Goal: Transaction & Acquisition: Purchase product/service

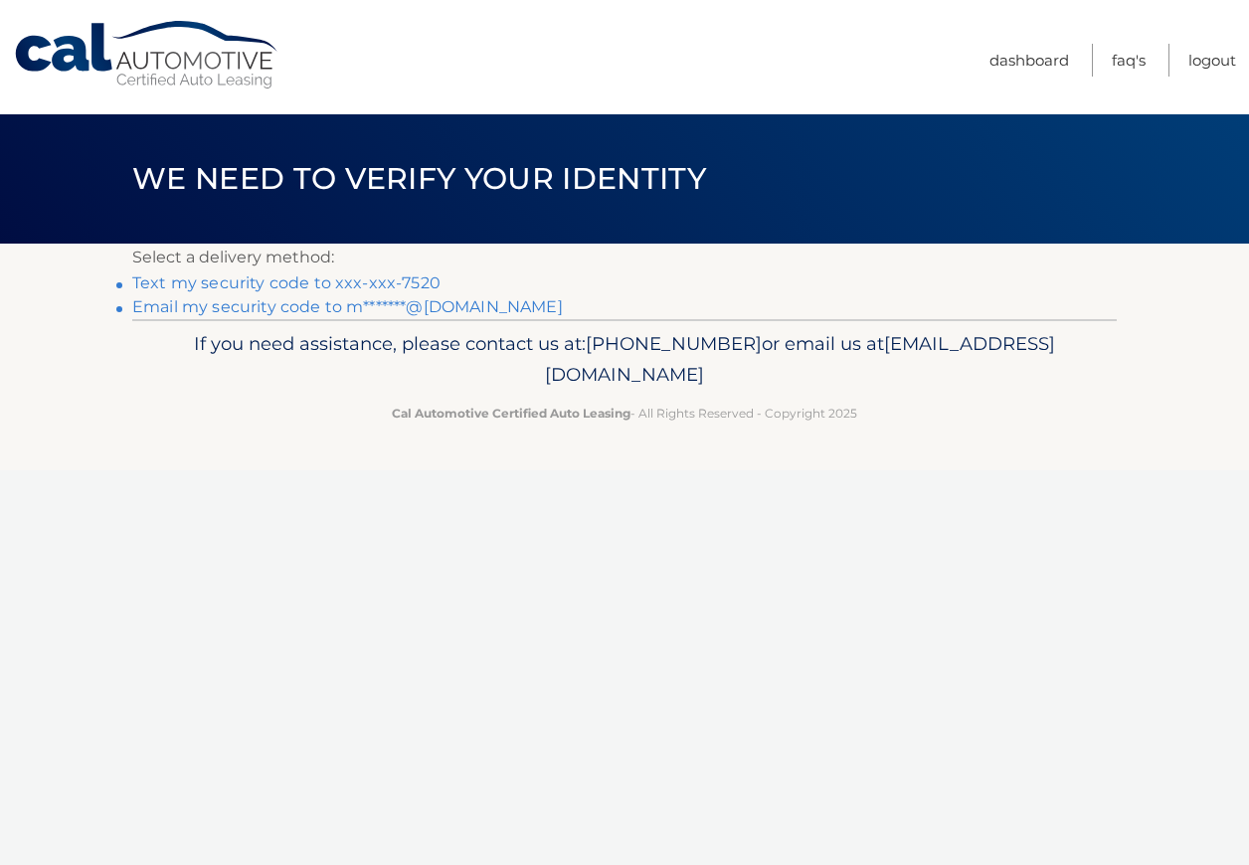
click at [270, 281] on link "Text my security code to xxx-xxx-7520" at bounding box center [286, 282] width 308 height 19
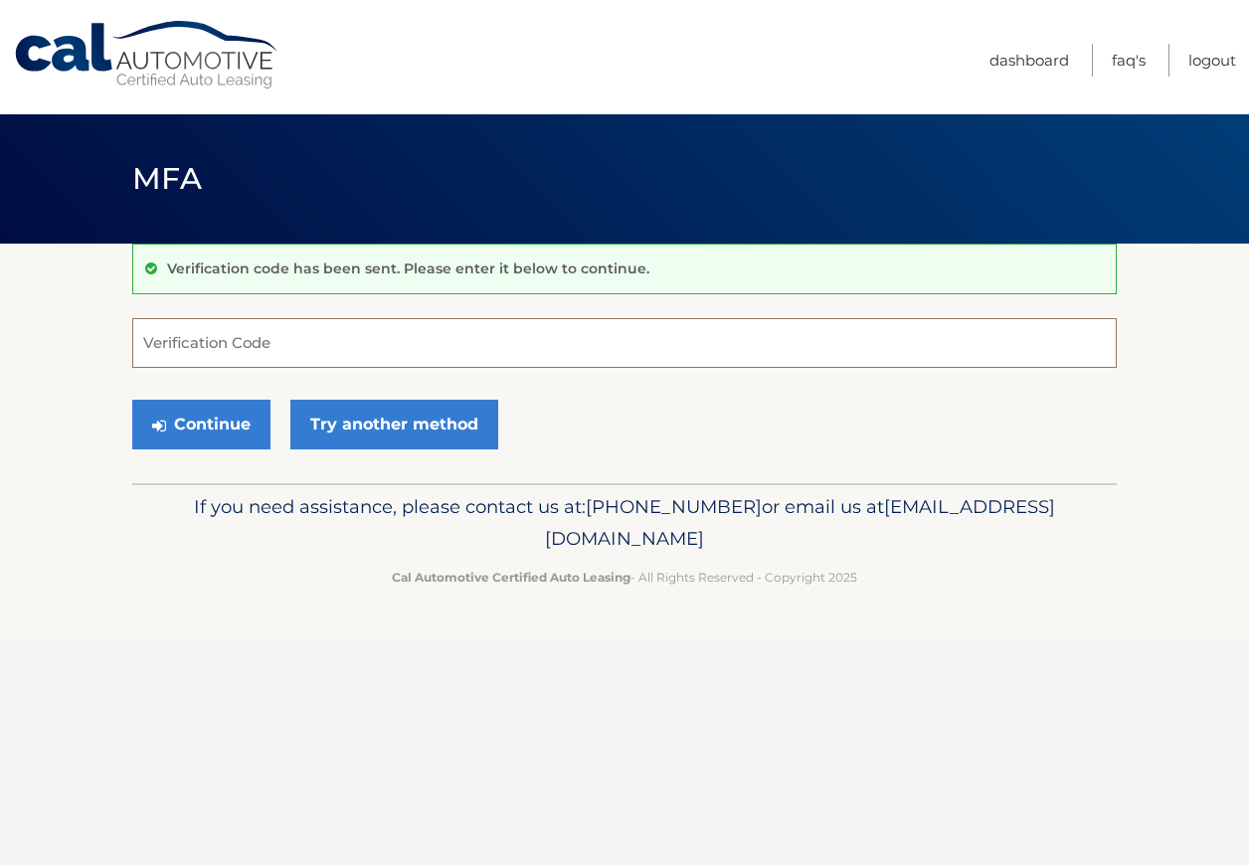
click at [321, 360] on input "Verification Code" at bounding box center [624, 343] width 984 height 50
type input "528521"
click at [189, 435] on button "Continue" at bounding box center [201, 425] width 138 height 50
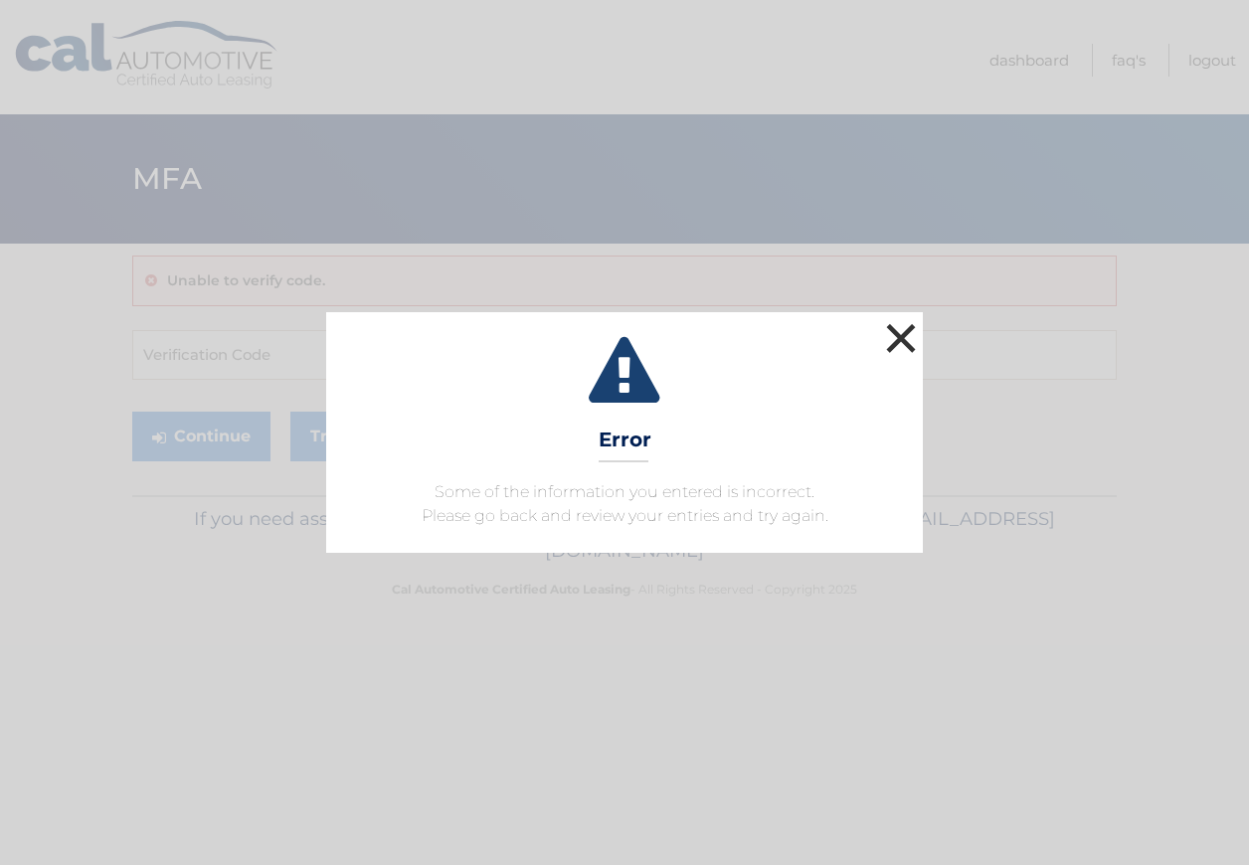
click at [899, 341] on button "×" at bounding box center [901, 338] width 40 height 40
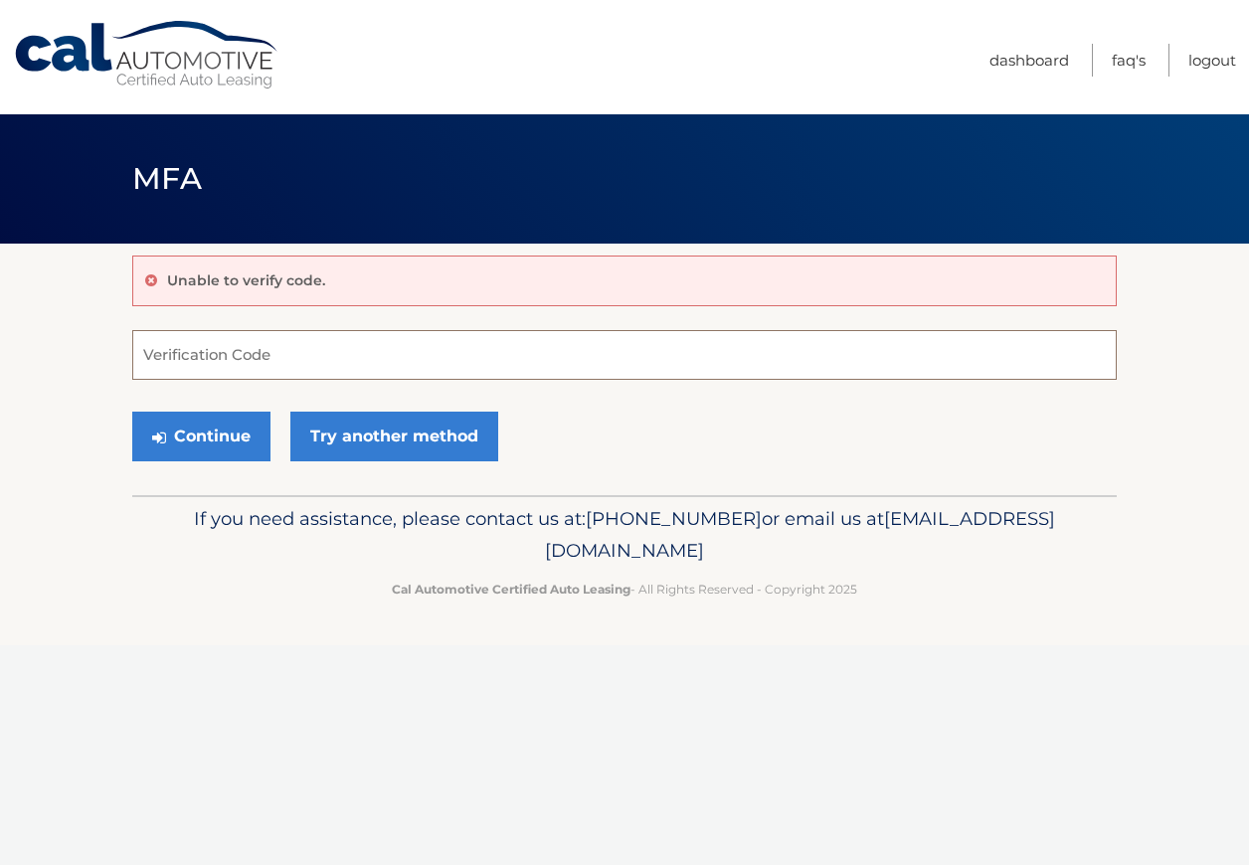
click at [282, 347] on input "Verification Code" at bounding box center [624, 355] width 984 height 50
type input "528521"
click at [204, 439] on button "Continue" at bounding box center [201, 437] width 138 height 50
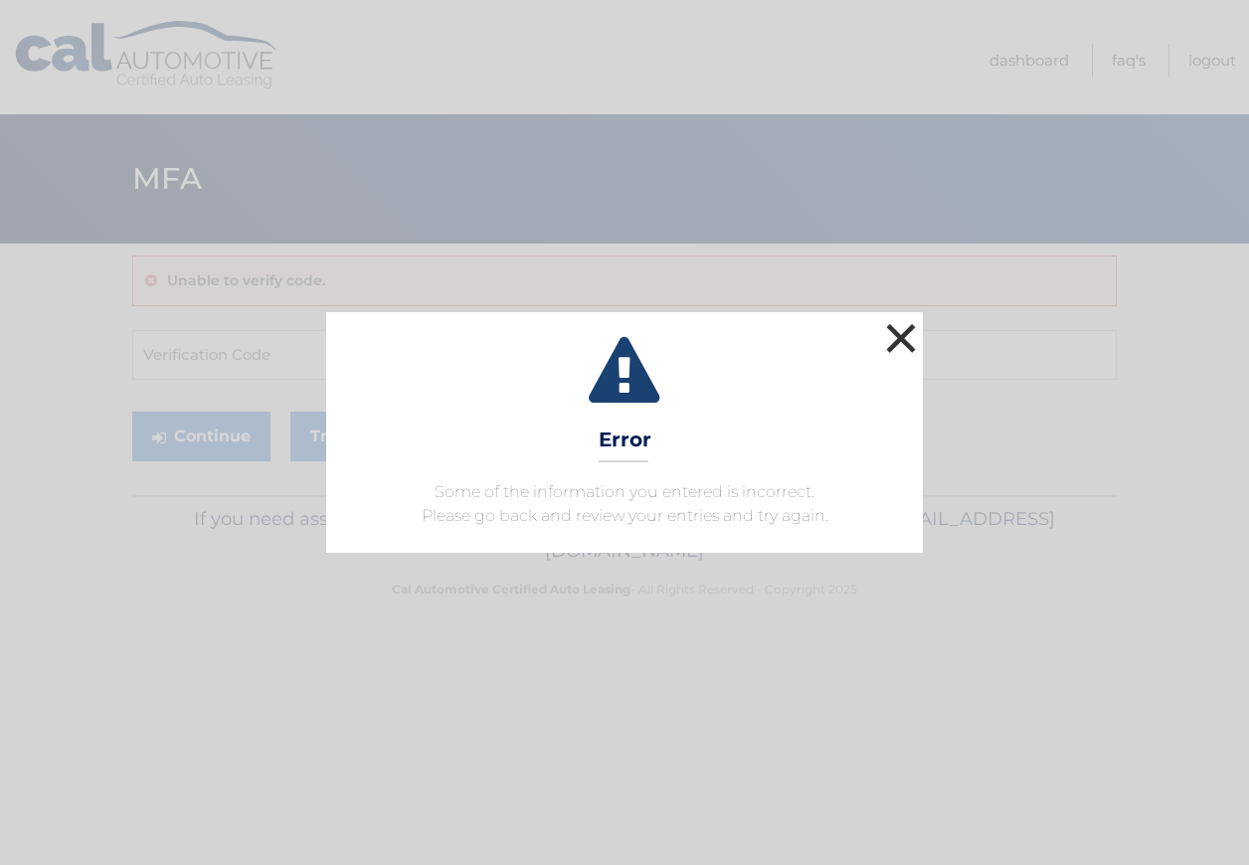
click at [897, 330] on button "×" at bounding box center [901, 338] width 40 height 40
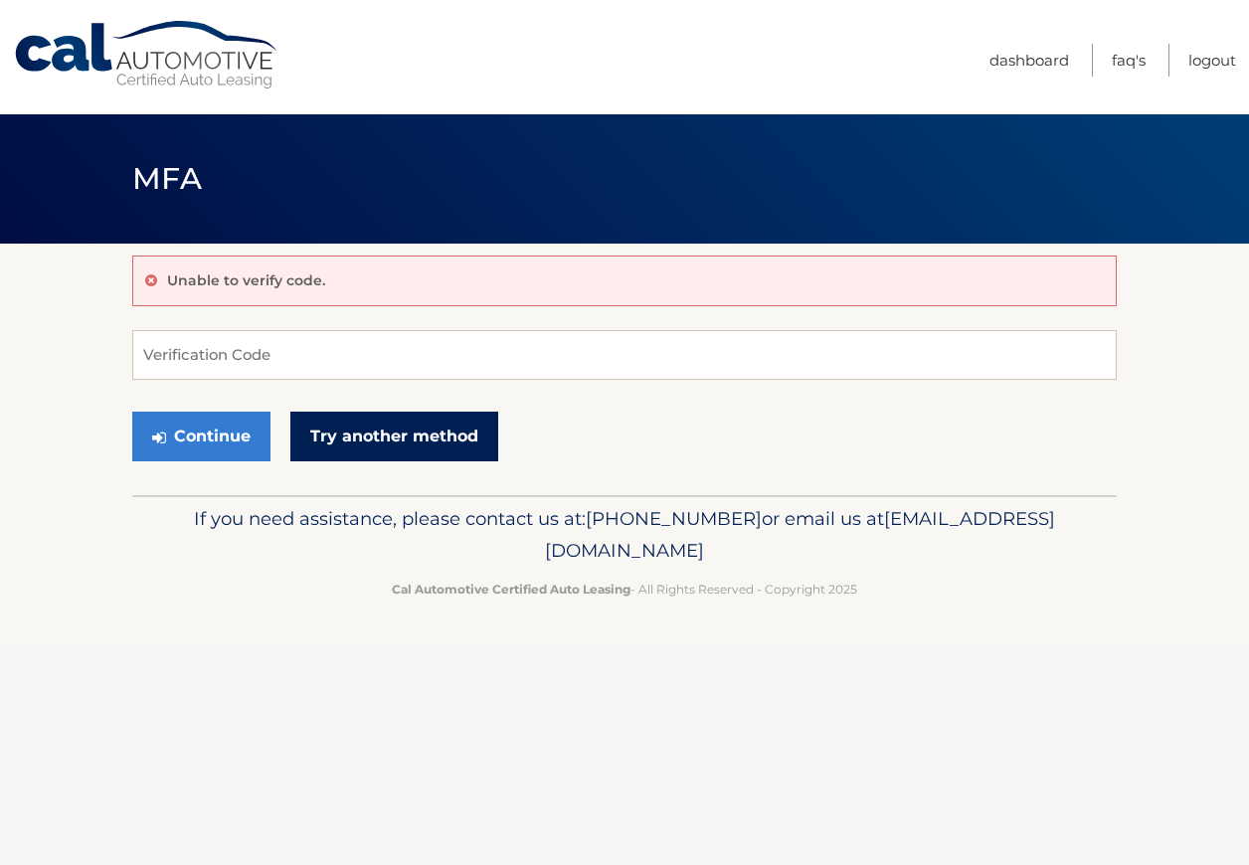
click at [457, 449] on link "Try another method" at bounding box center [394, 437] width 208 height 50
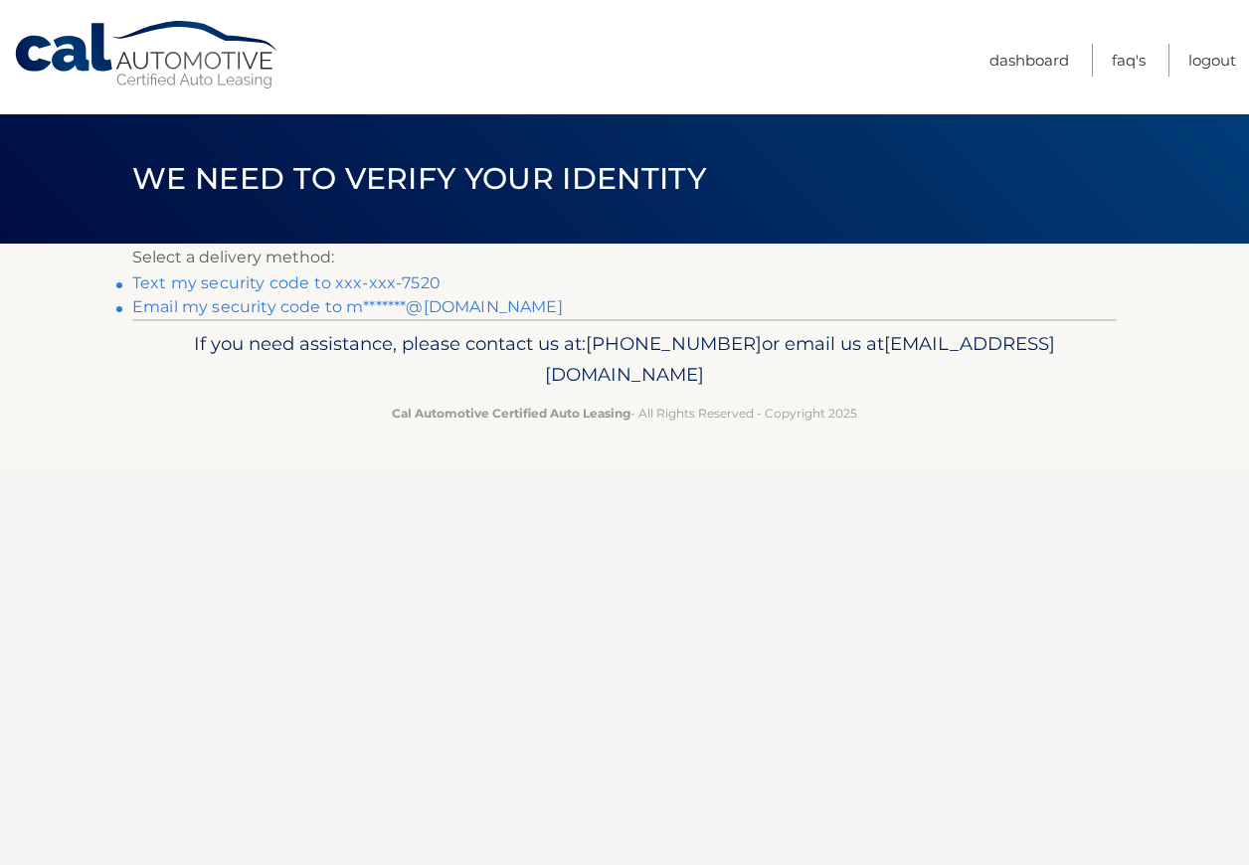
click at [264, 285] on link "Text my security code to xxx-xxx-7520" at bounding box center [286, 282] width 308 height 19
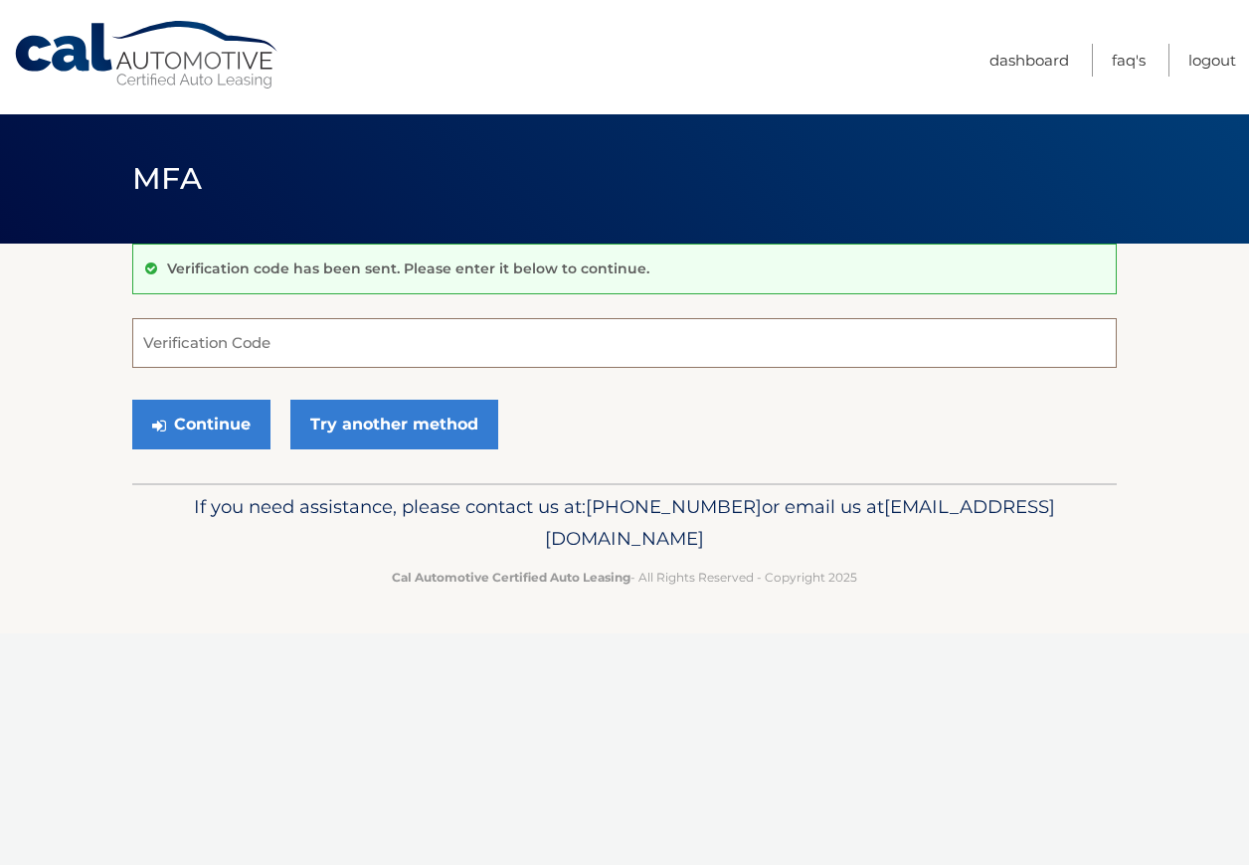
click at [305, 351] on input "Verification Code" at bounding box center [624, 343] width 984 height 50
type input "636752"
click at [237, 430] on button "Continue" at bounding box center [201, 425] width 138 height 50
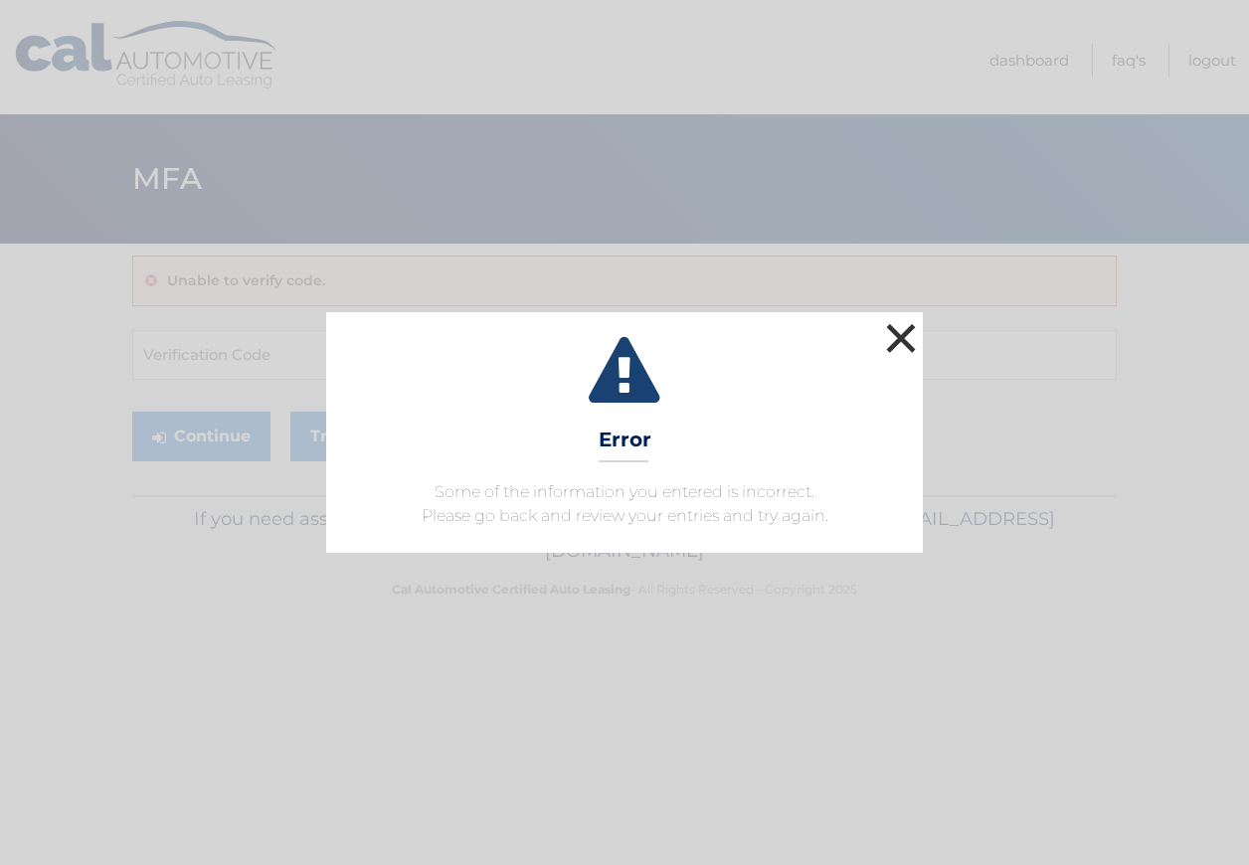
click at [896, 336] on button "×" at bounding box center [901, 338] width 40 height 40
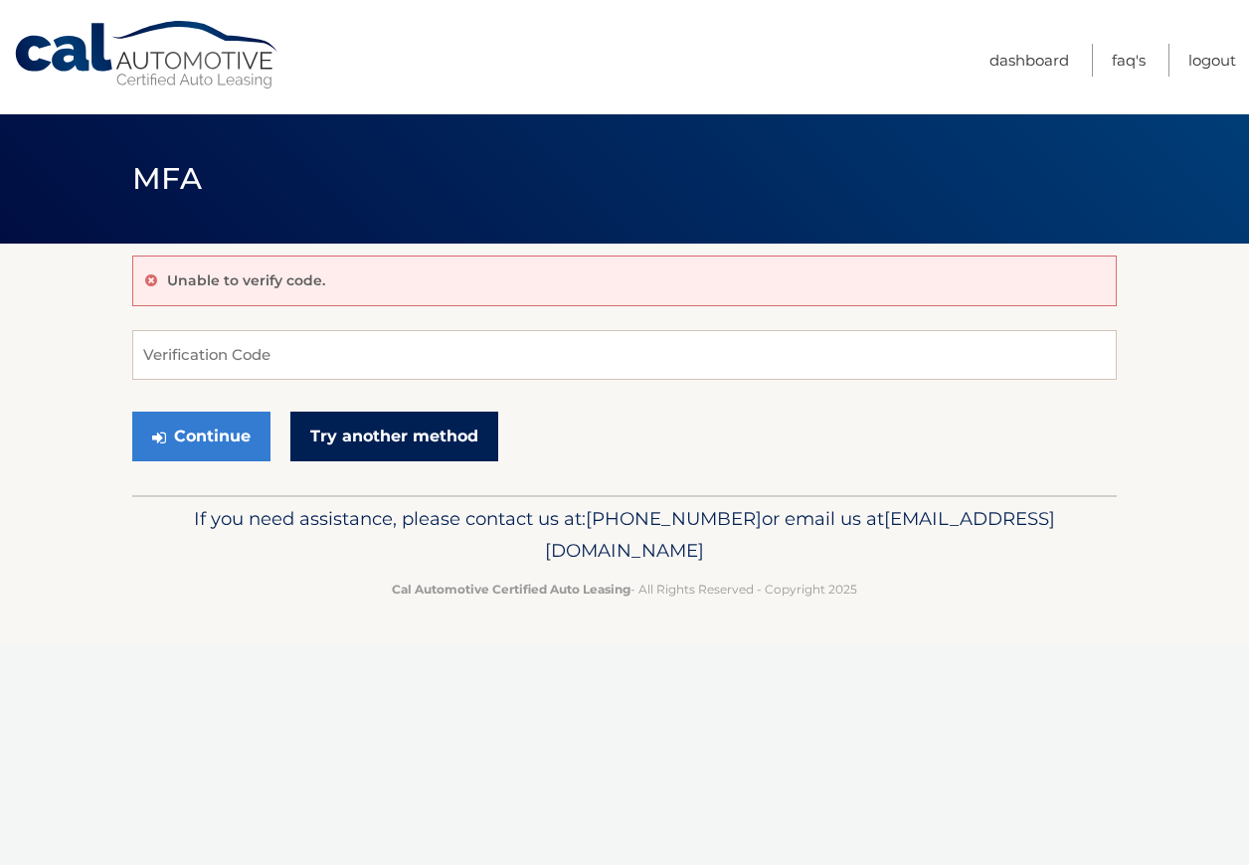
click at [373, 456] on link "Try another method" at bounding box center [394, 437] width 208 height 50
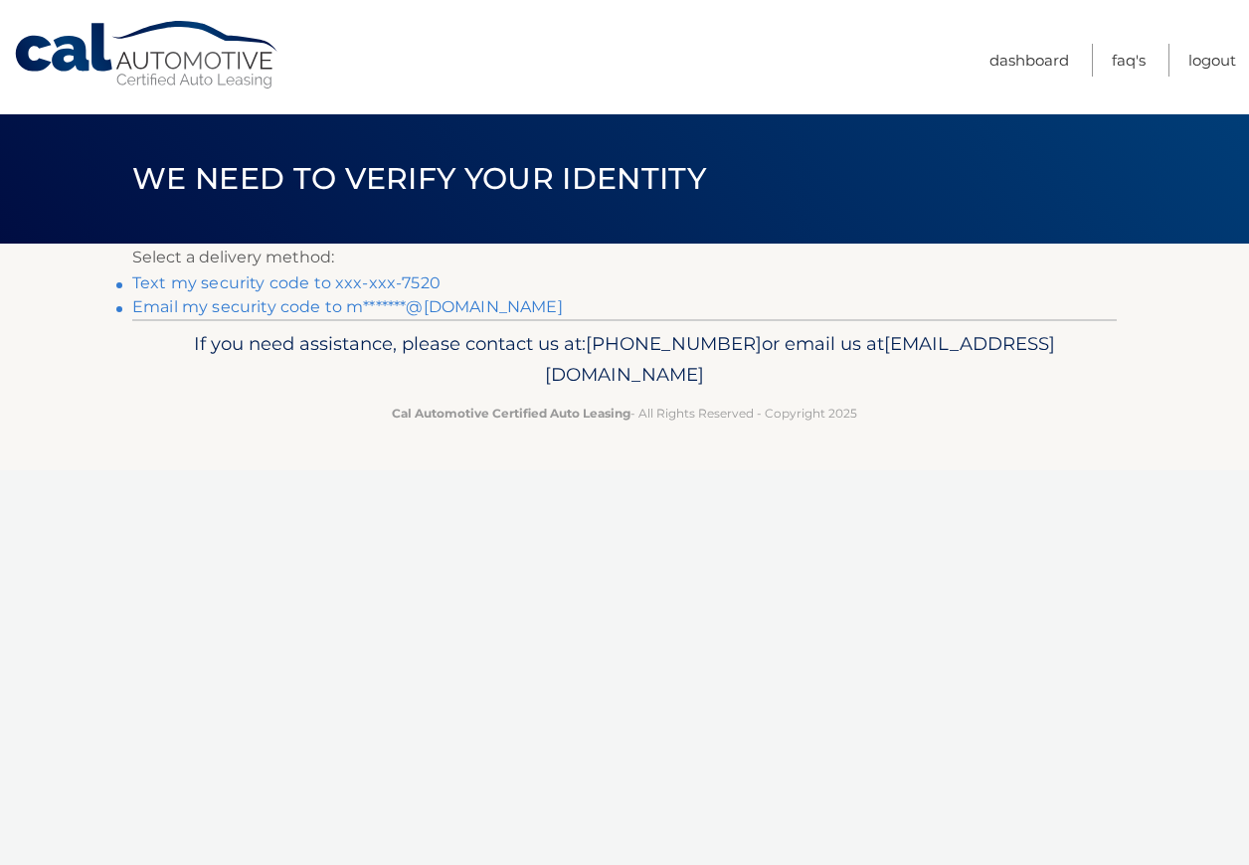
click at [290, 311] on link "Email my security code to m*******@[DOMAIN_NAME]" at bounding box center [347, 306] width 430 height 19
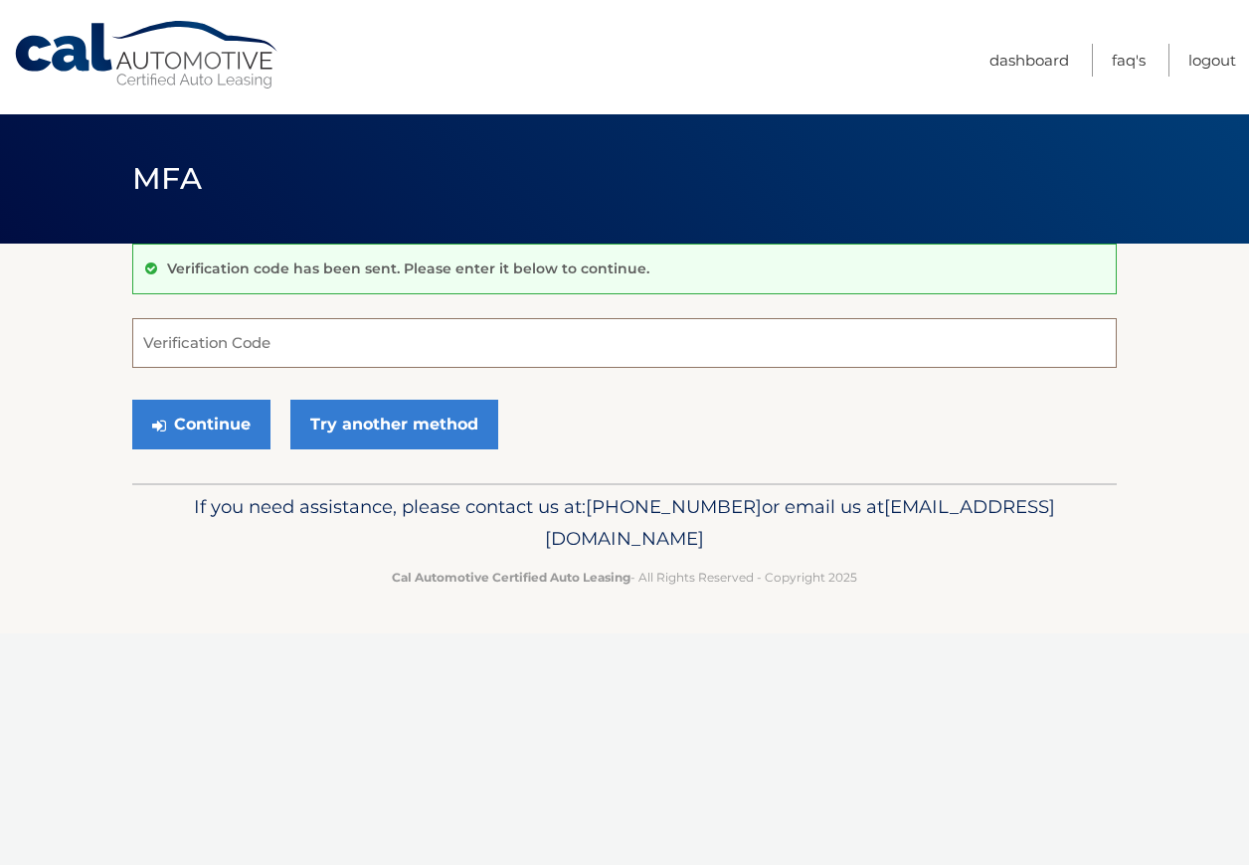
click at [240, 340] on input "Verification Code" at bounding box center [624, 343] width 984 height 50
paste input "561988"
type input "561988"
click at [204, 415] on button "Continue" at bounding box center [201, 425] width 138 height 50
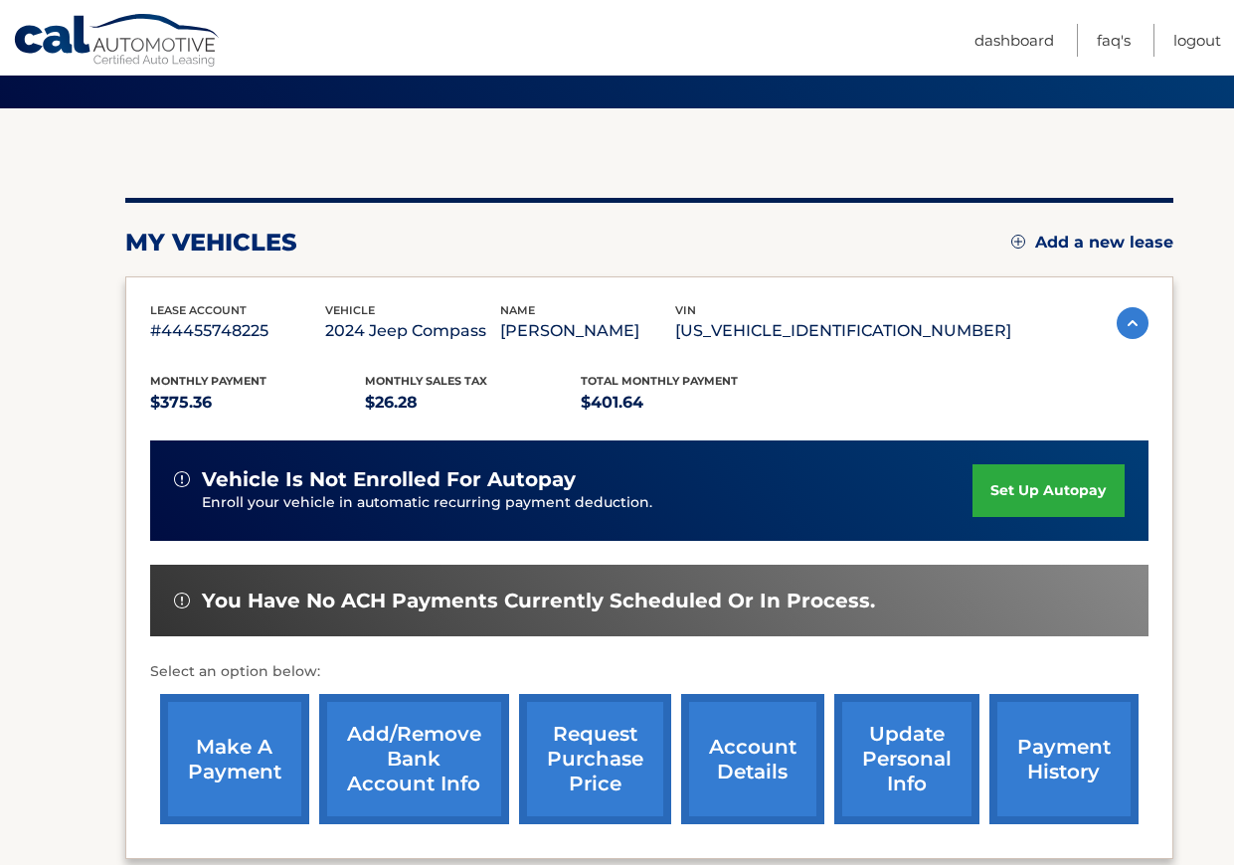
scroll to position [340, 0]
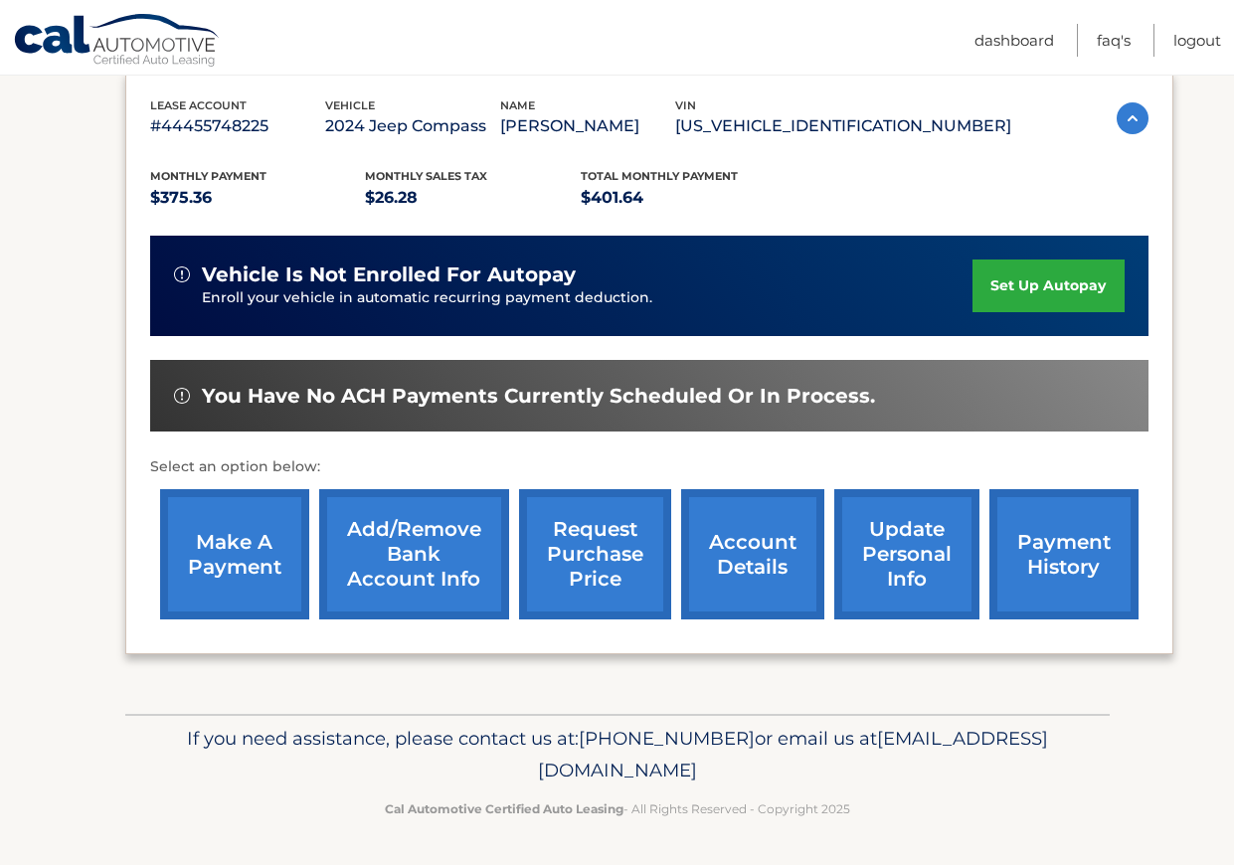
click at [239, 544] on link "make a payment" at bounding box center [234, 554] width 149 height 130
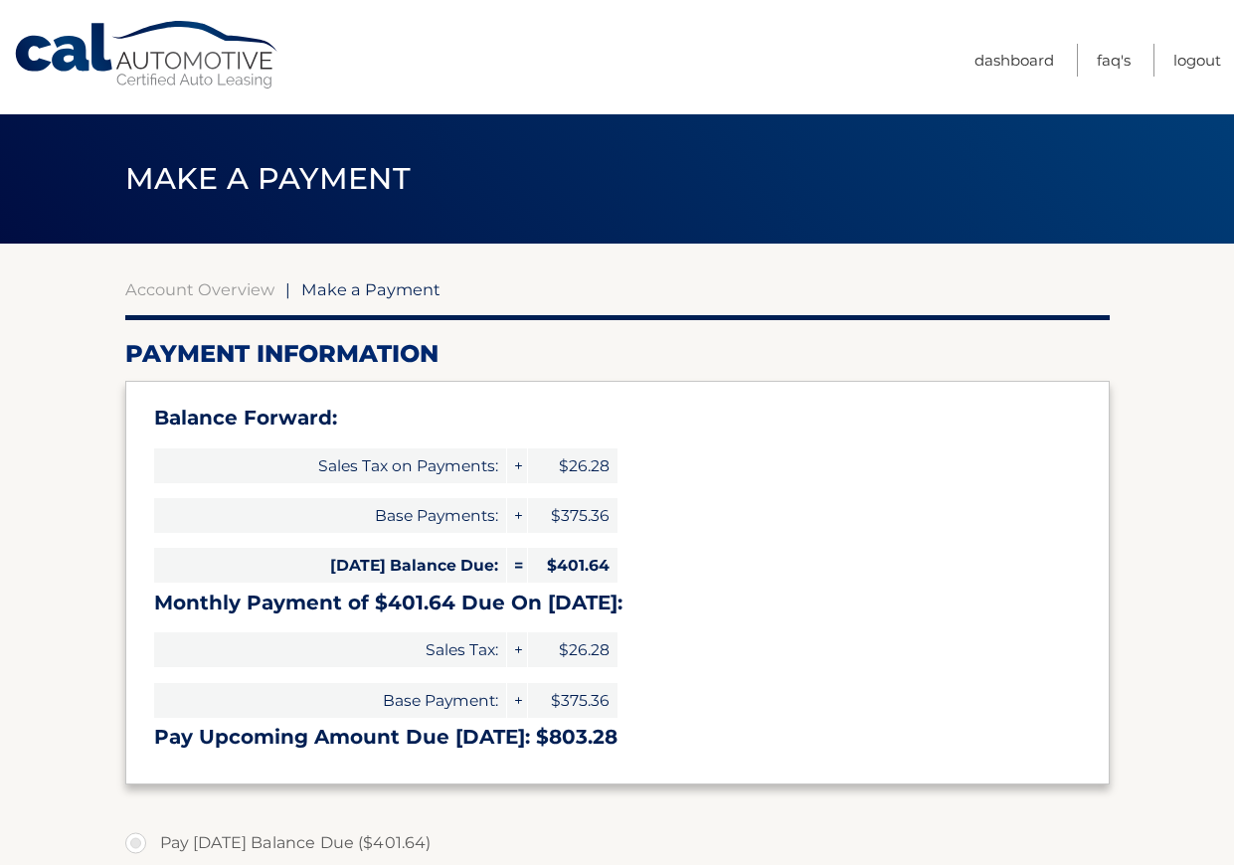
select select "MmM4NjE3YTMtNmQxMS00NTc3LWIzMzMtZDAyNDI1Nzg3ZTQ4"
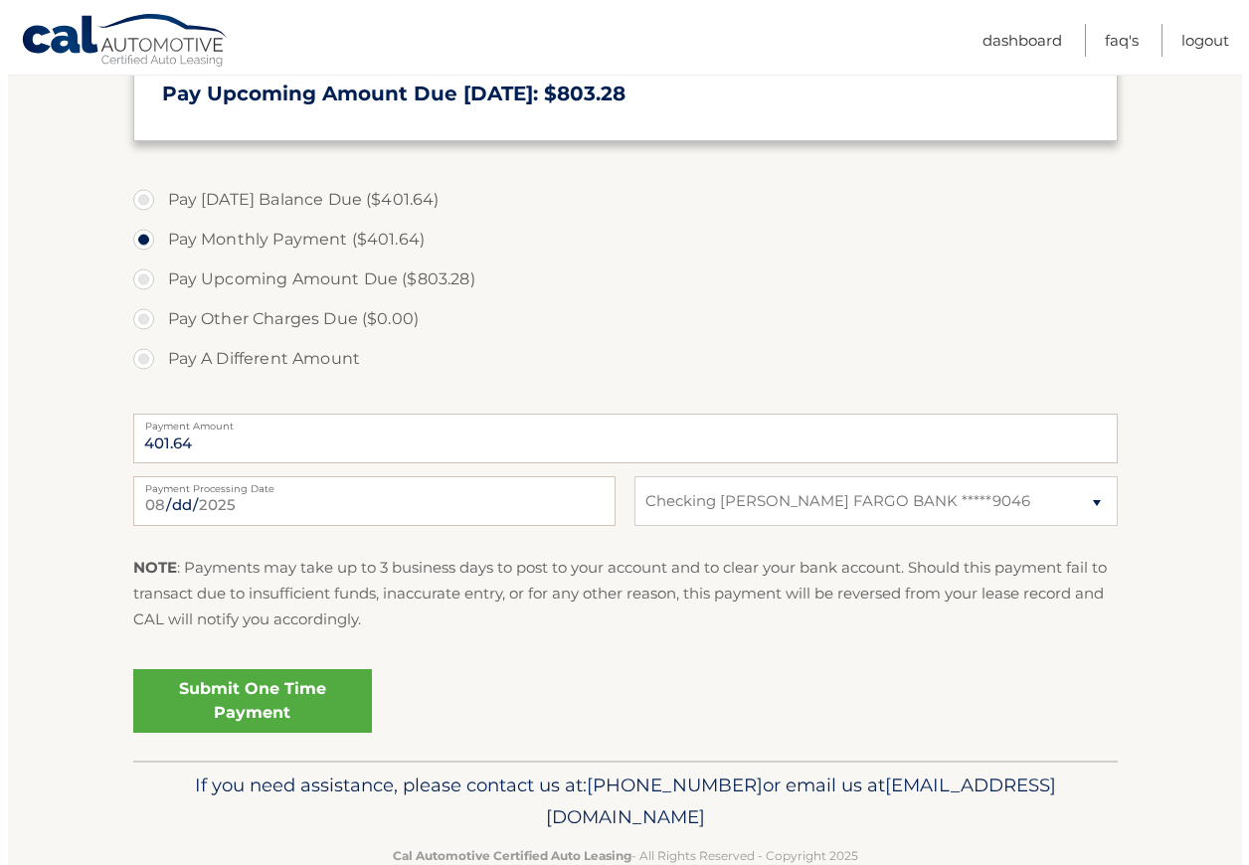
scroll to position [690, 0]
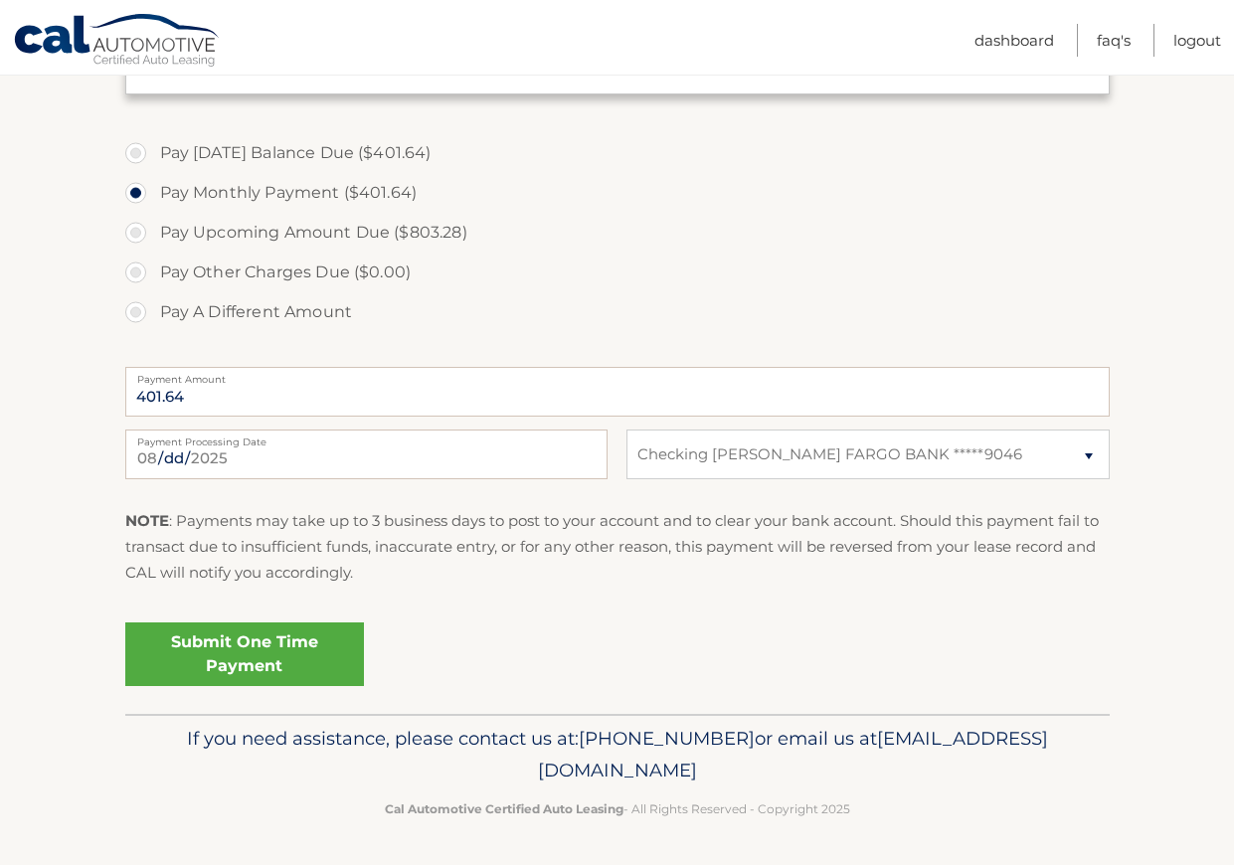
click at [237, 670] on link "Submit One Time Payment" at bounding box center [244, 654] width 239 height 64
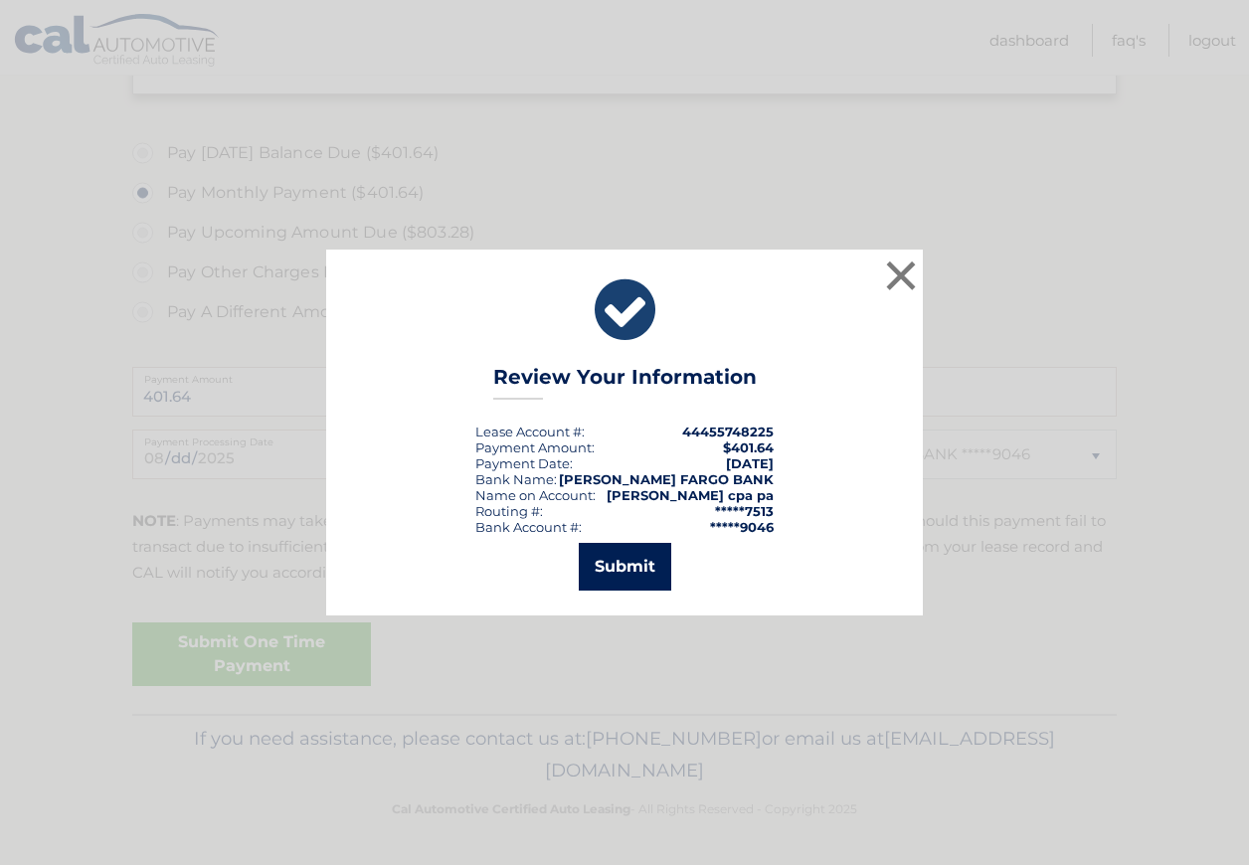
click at [633, 586] on button "Submit" at bounding box center [625, 567] width 92 height 48
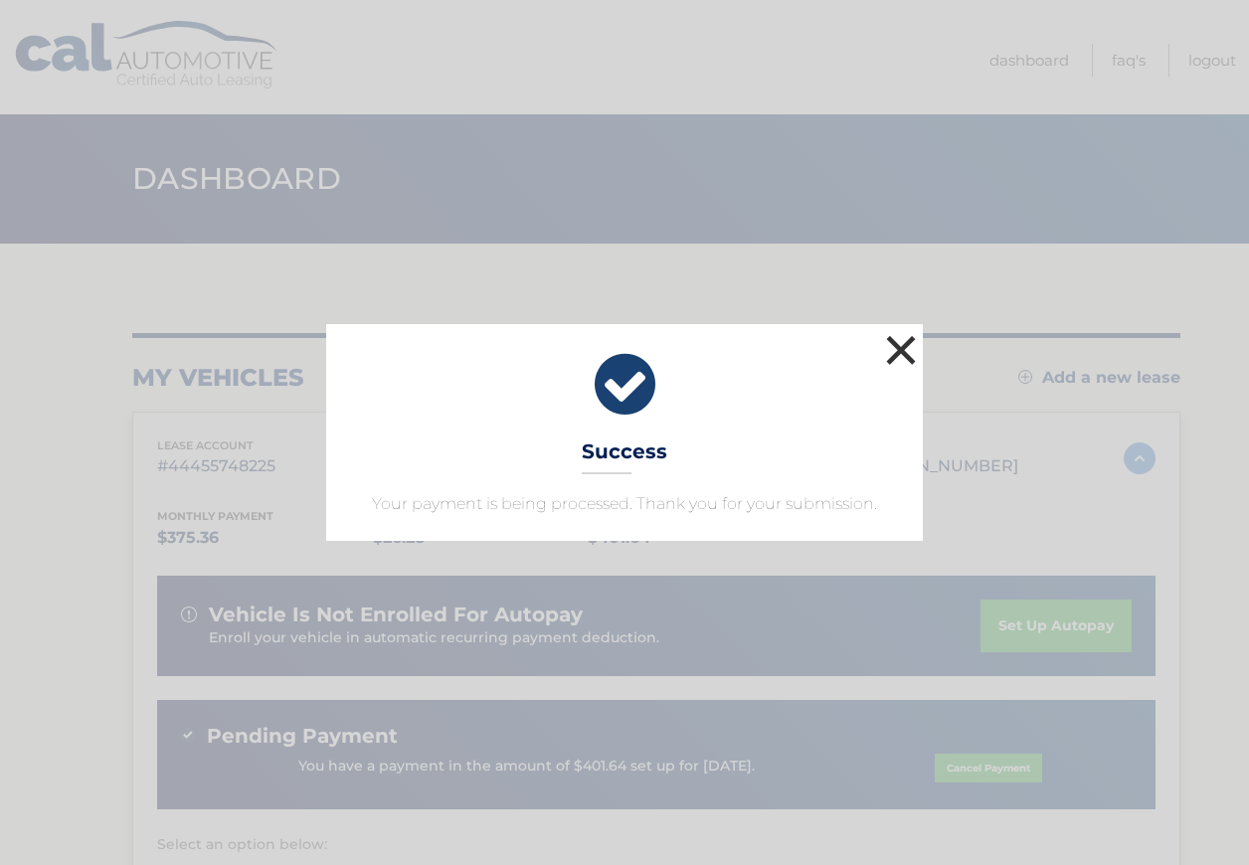
click at [898, 352] on button "×" at bounding box center [901, 350] width 40 height 40
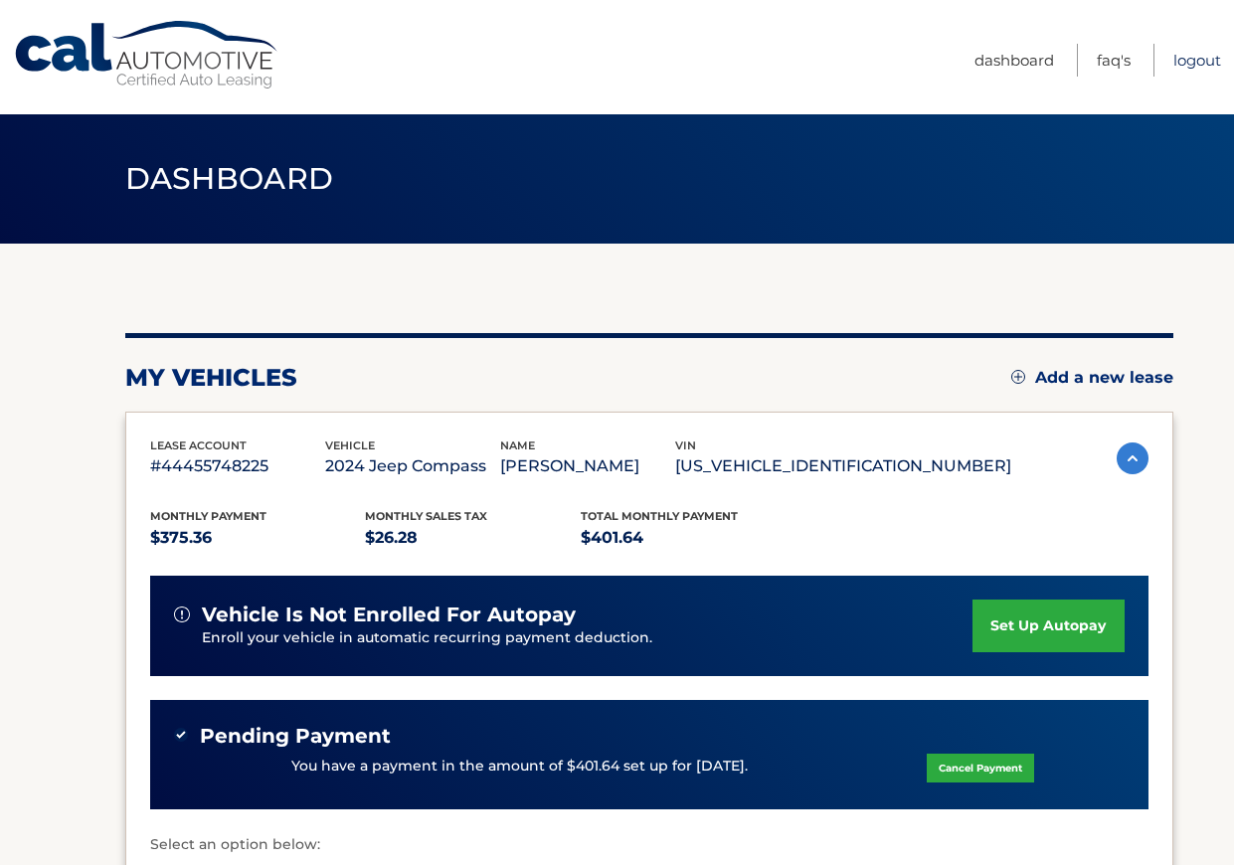
click at [1197, 59] on link "Logout" at bounding box center [1197, 60] width 48 height 33
